Goal: Entertainment & Leisure: Consume media (video, audio)

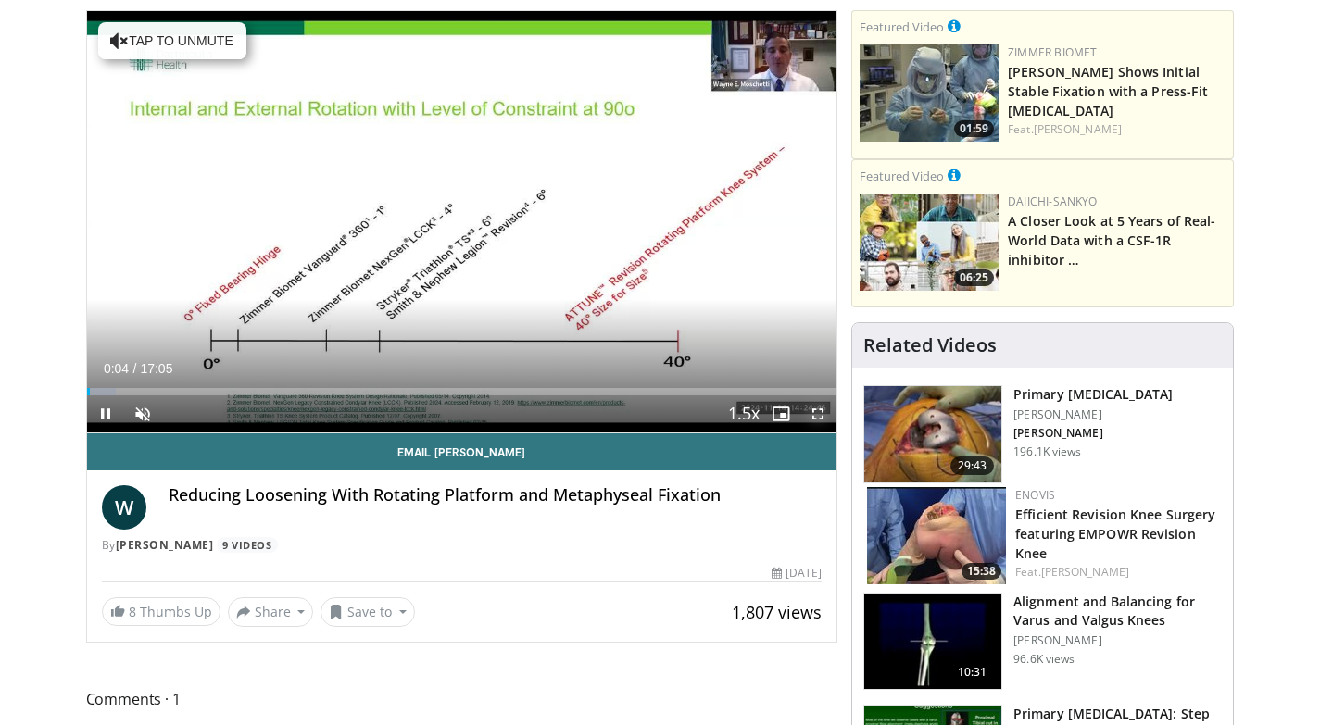
click at [817, 419] on span "Video Player" at bounding box center [817, 414] width 37 height 37
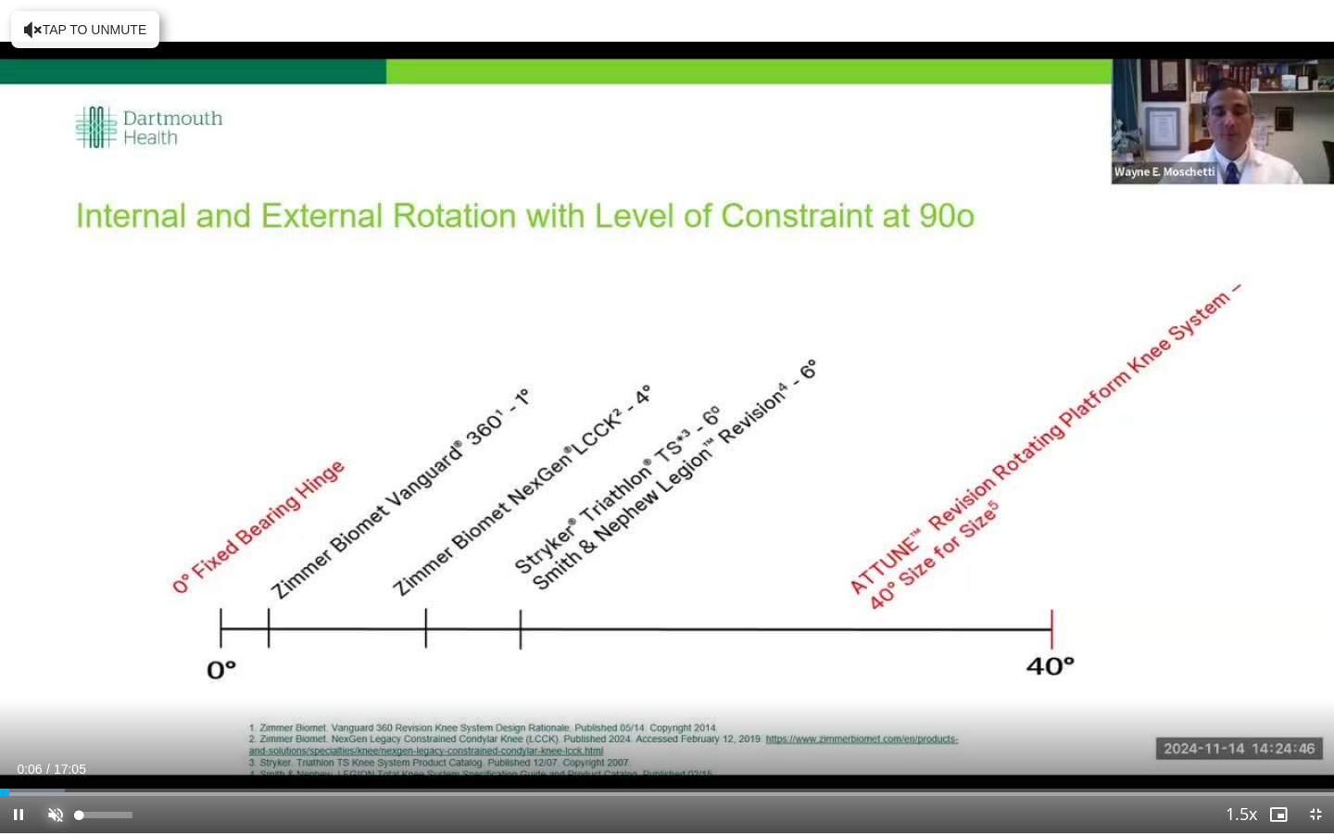
click at [57, 724] on span "Video Player" at bounding box center [55, 814] width 37 height 37
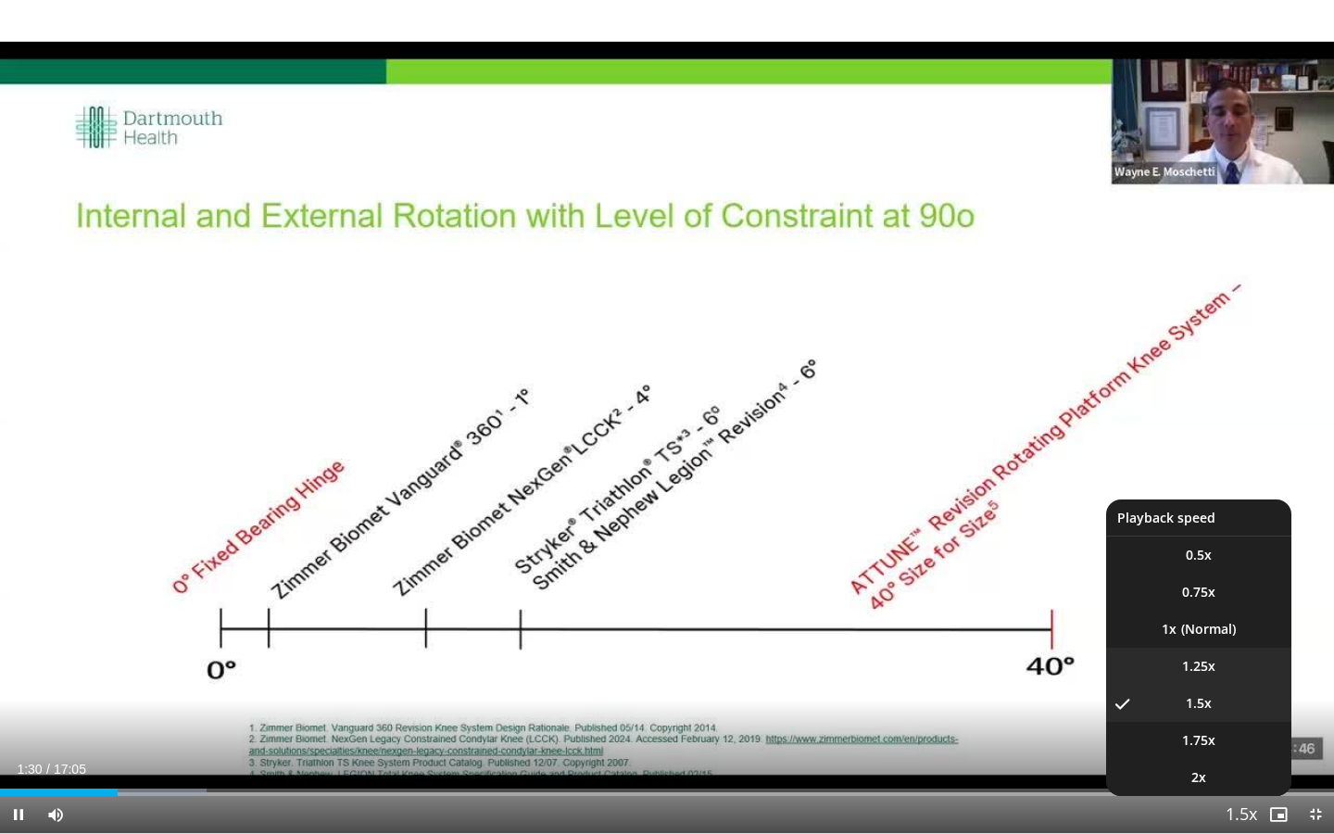
click at [1214, 672] on span "1.25x" at bounding box center [1198, 666] width 33 height 19
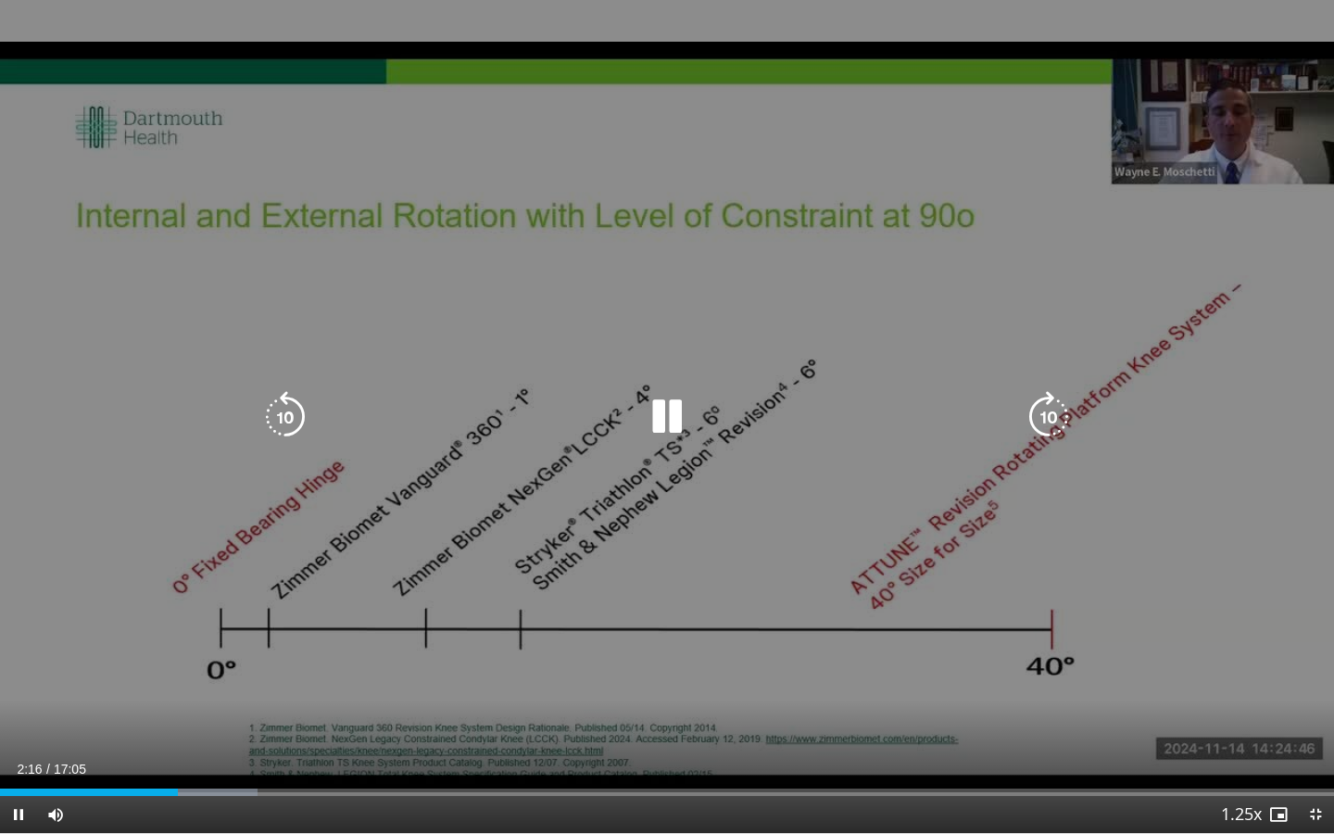
click at [667, 414] on icon "Video Player" at bounding box center [667, 417] width 52 height 52
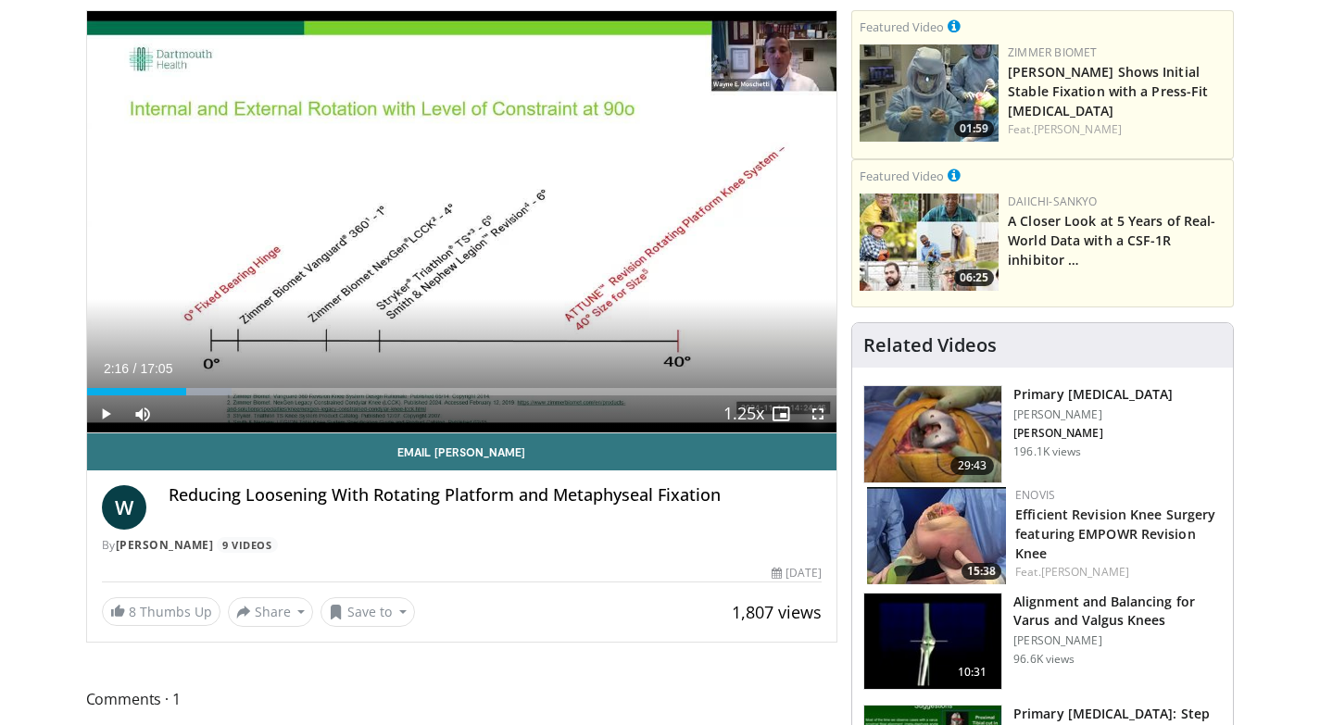
click at [817, 422] on span "Video Player" at bounding box center [817, 414] width 37 height 37
